Goal: Navigation & Orientation: Find specific page/section

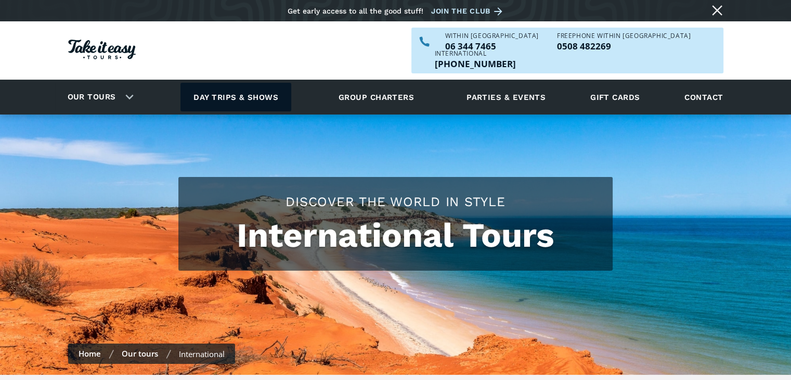
click at [249, 83] on link "Day trips & shows" at bounding box center [235, 97] width 111 height 29
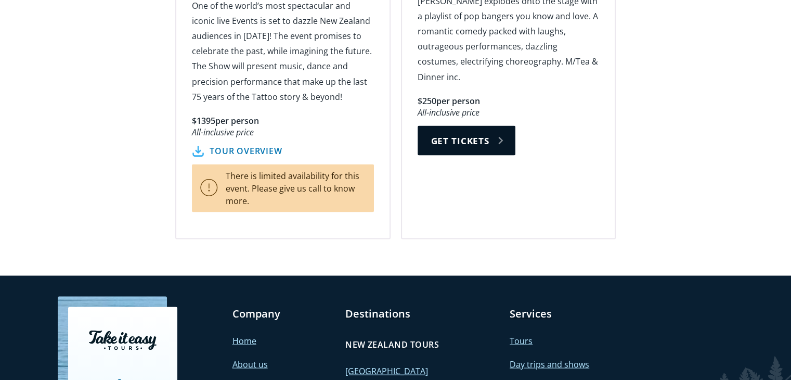
scroll to position [1947, 0]
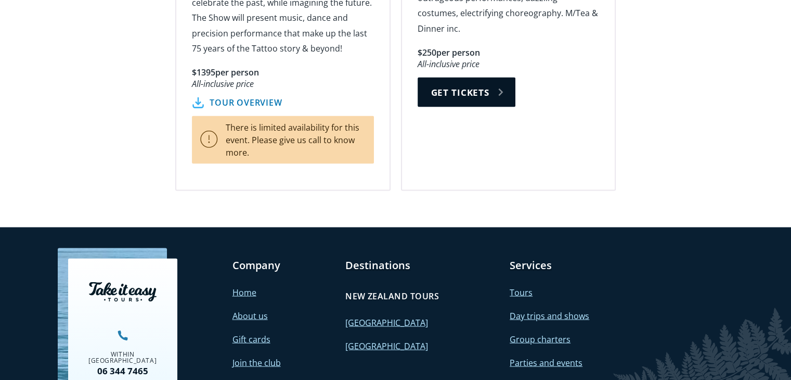
click at [558, 333] on link "Group charters" at bounding box center [540, 338] width 61 height 11
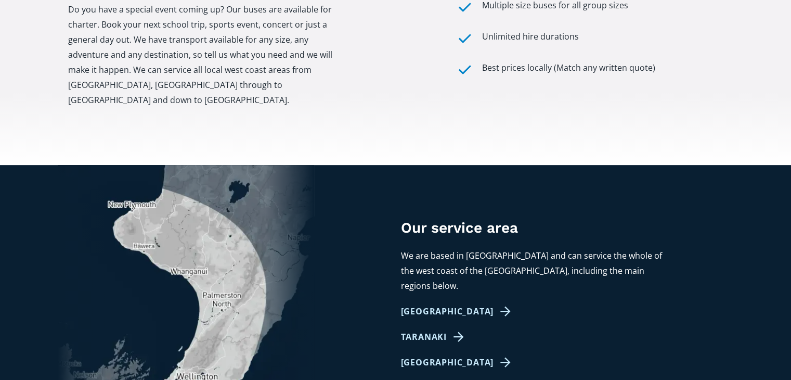
scroll to position [519, 0]
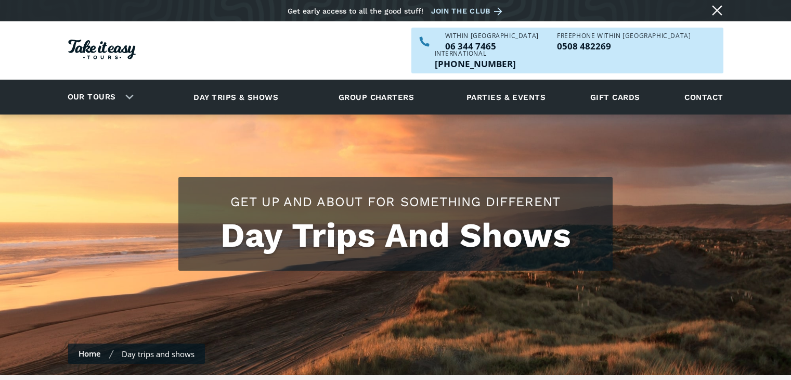
scroll to position [1947, 0]
